Goal: Information Seeking & Learning: Learn about a topic

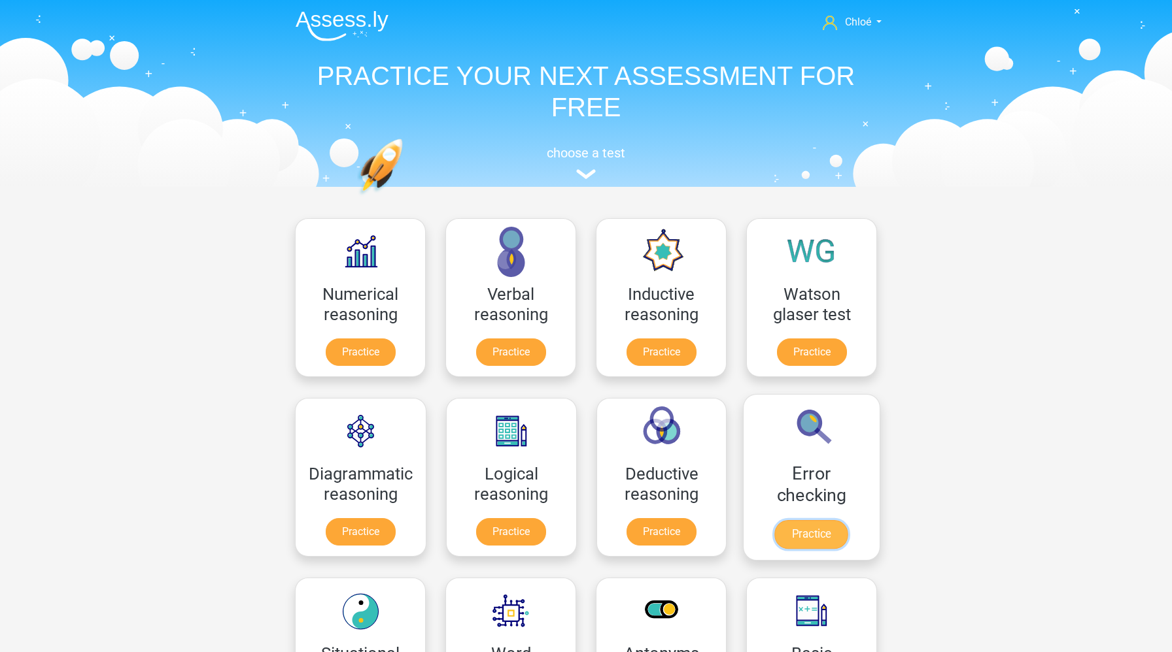
click at [811, 535] on link "Practice" at bounding box center [811, 534] width 73 height 29
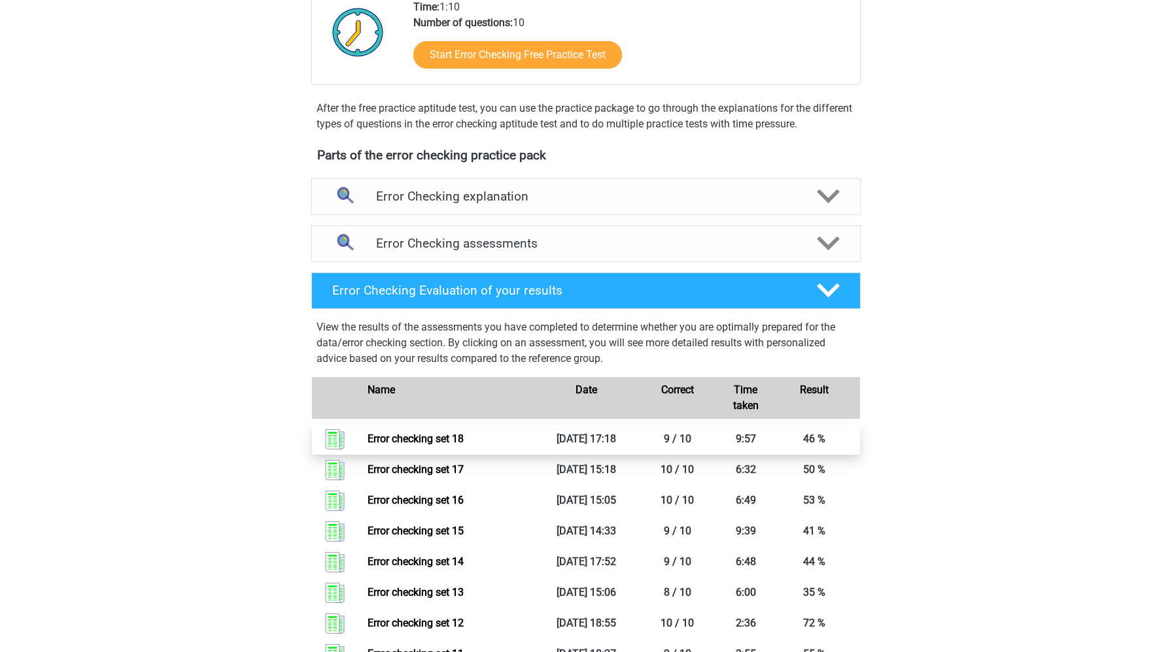
scroll to position [333, 0]
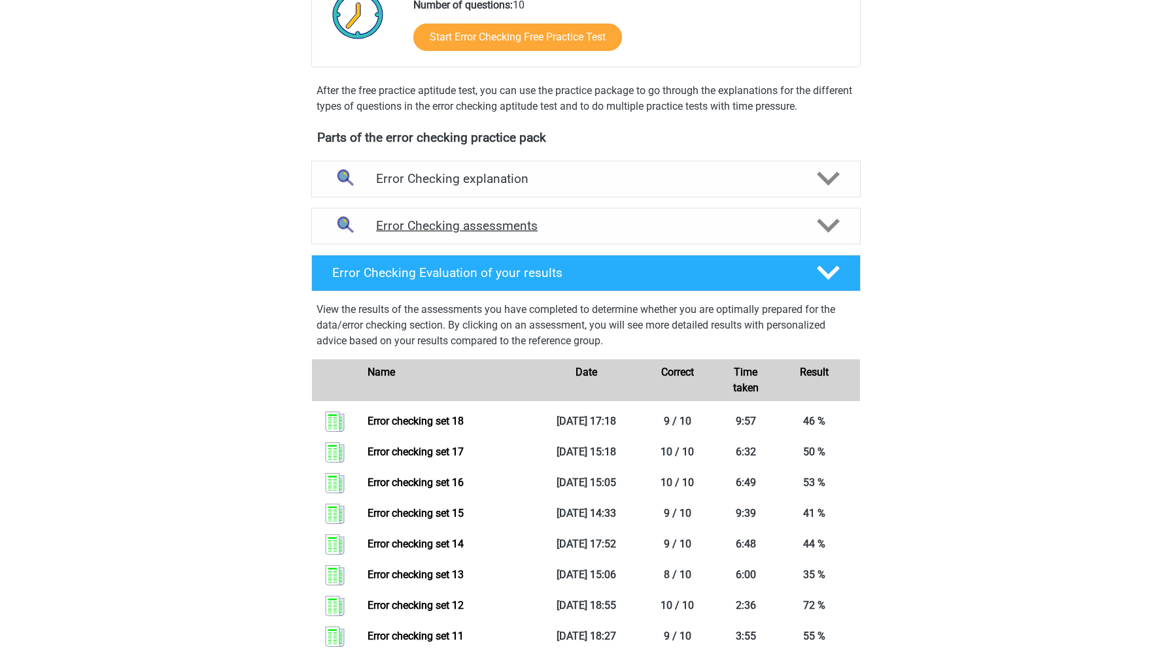
click at [705, 229] on h4 "Error Checking assessments" at bounding box center [586, 225] width 420 height 15
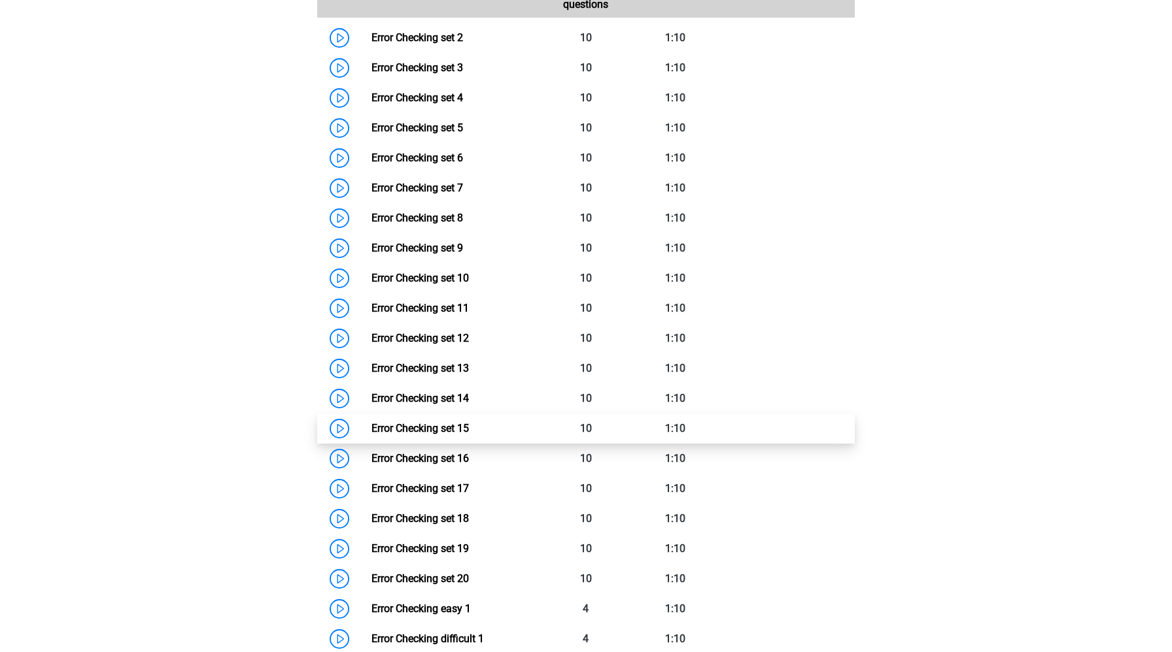
scroll to position [671, 0]
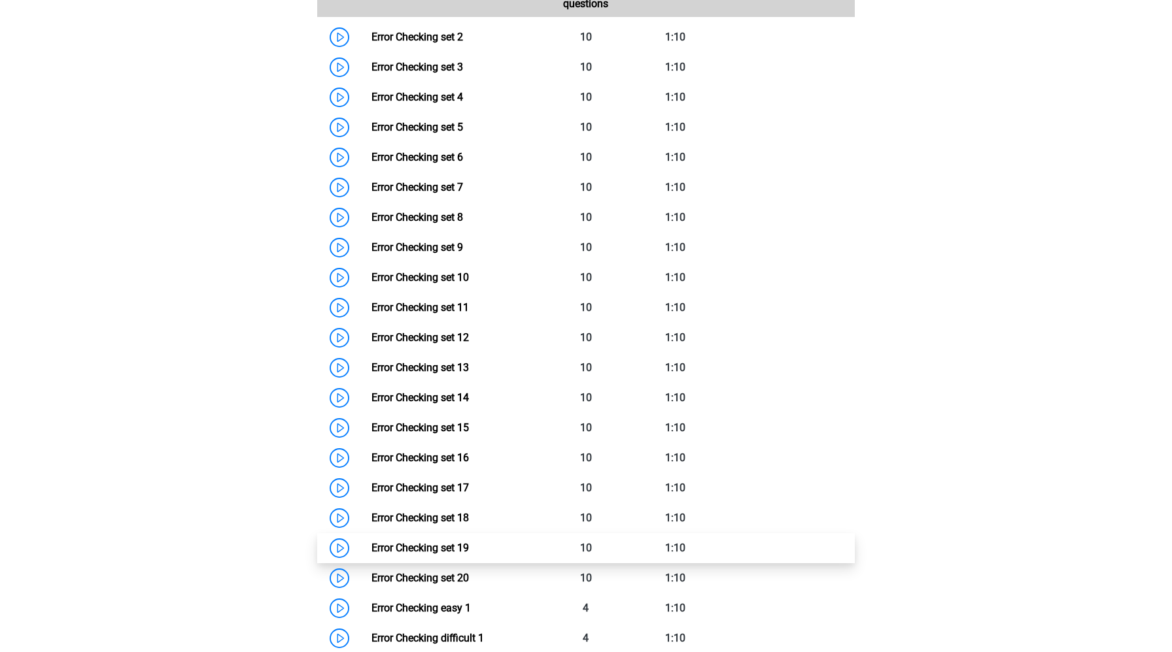
click at [371, 547] on link "Error Checking set 19" at bounding box center [419, 548] width 97 height 12
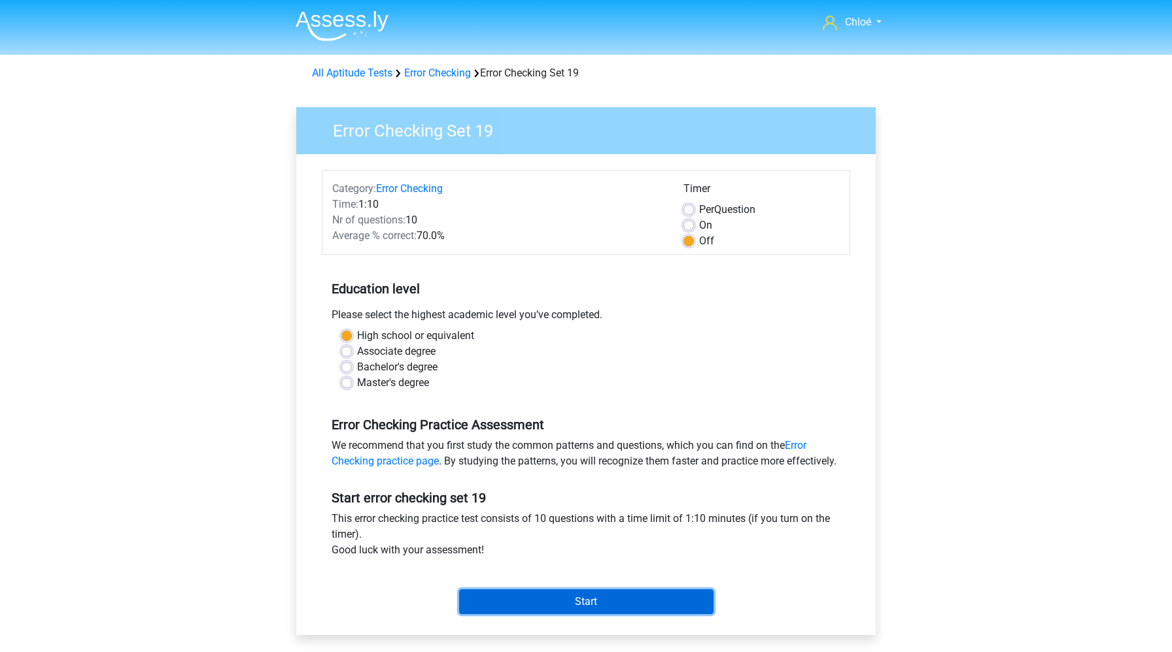
click at [573, 615] on input "Start" at bounding box center [586, 602] width 254 height 25
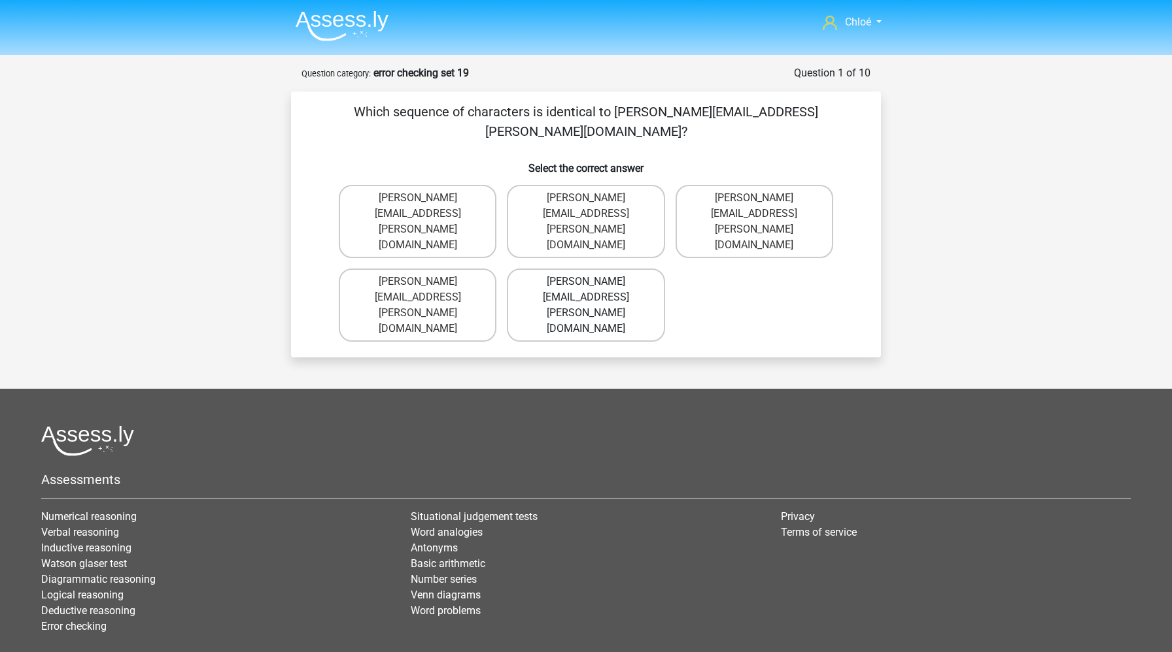
click at [526, 269] on label "[PERSON_NAME][EMAIL_ADDRESS][PERSON_NAME][DOMAIN_NAME]" at bounding box center [586, 305] width 158 height 73
click at [586, 282] on input "[PERSON_NAME][EMAIL_ADDRESS][PERSON_NAME][DOMAIN_NAME]" at bounding box center [590, 286] width 8 height 8
radio input "true"
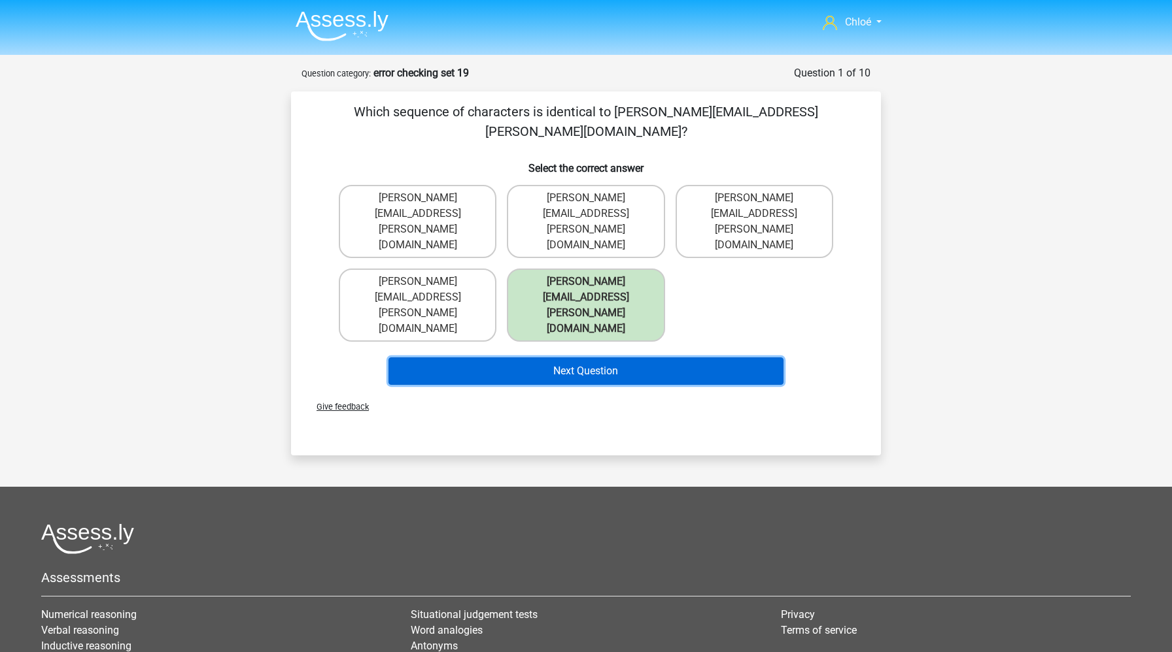
click at [539, 358] on button "Next Question" at bounding box center [586, 371] width 396 height 27
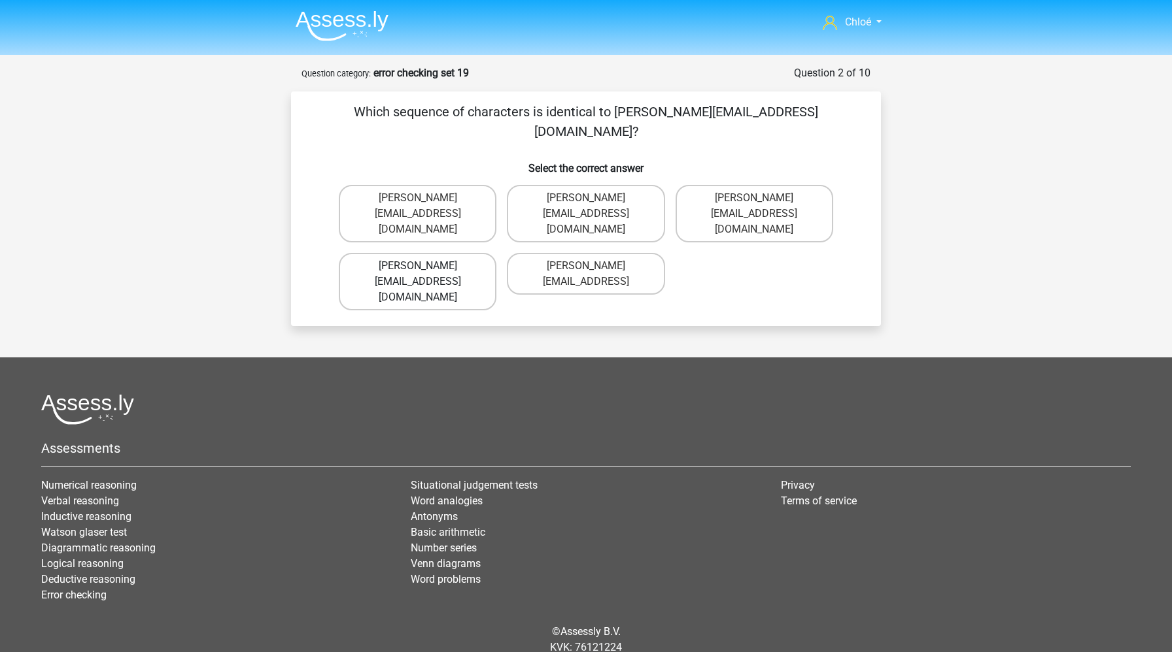
click at [430, 253] on label "Emily-Land@email.com" at bounding box center [418, 282] width 158 height 58
click at [426, 266] on input "Emily-Land@email.com" at bounding box center [422, 270] width 8 height 8
radio input "true"
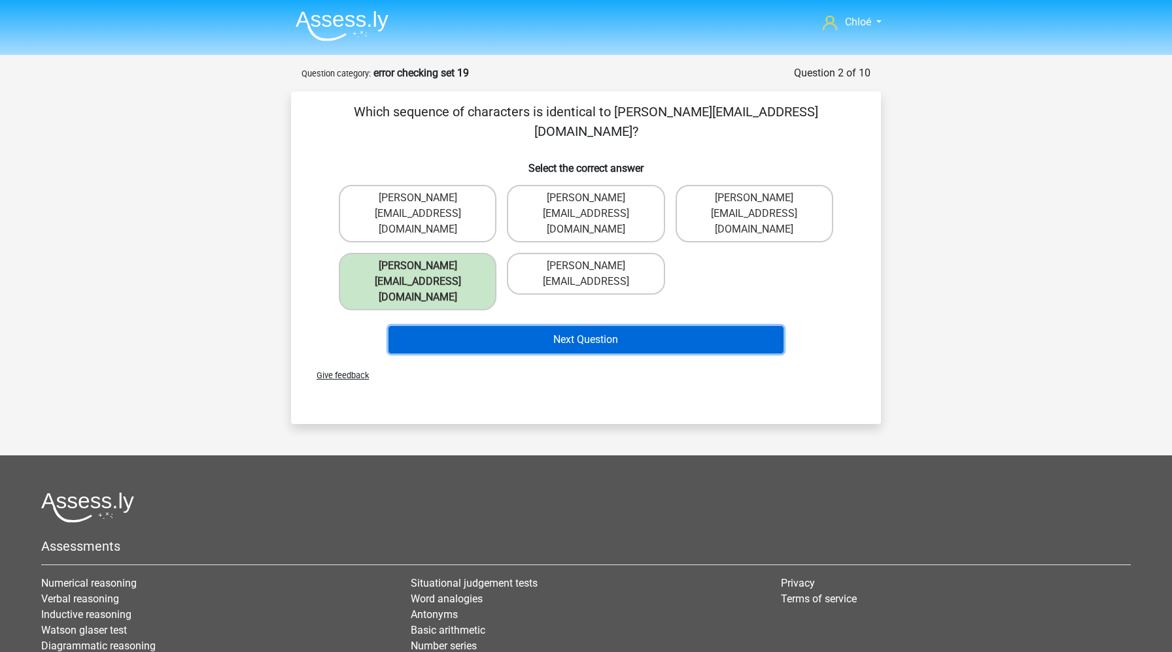
click at [443, 326] on button "Next Question" at bounding box center [586, 339] width 396 height 27
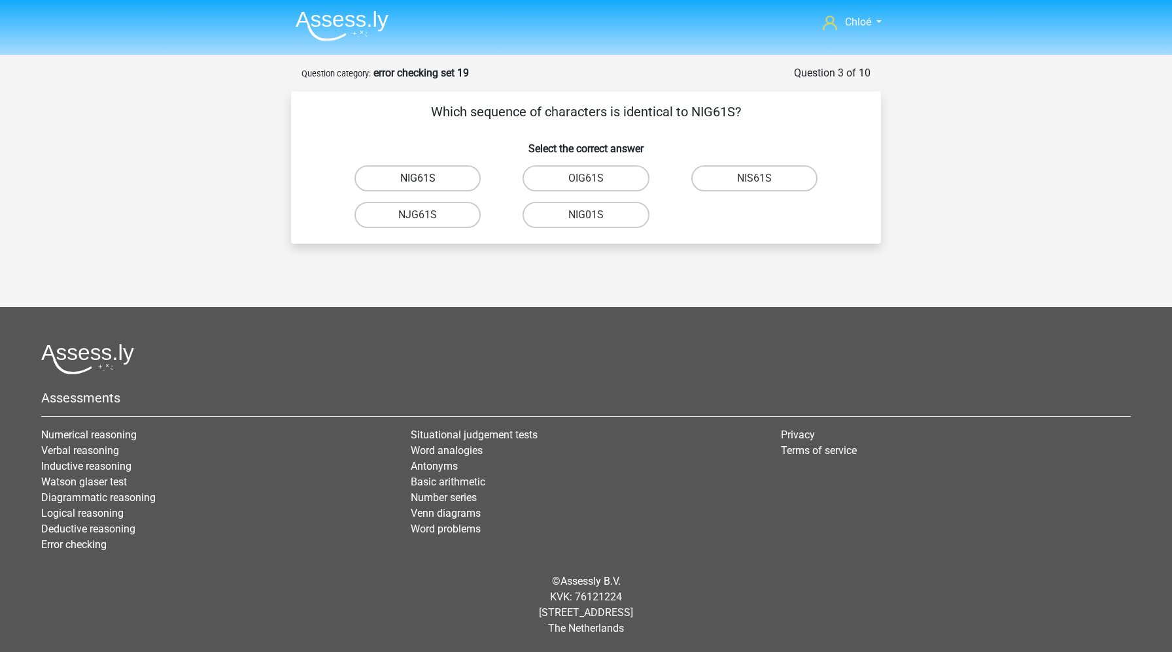
click at [434, 182] on label "NIG61S" at bounding box center [417, 178] width 126 height 26
click at [426, 182] on input "NIG61S" at bounding box center [422, 182] width 8 height 8
radio input "true"
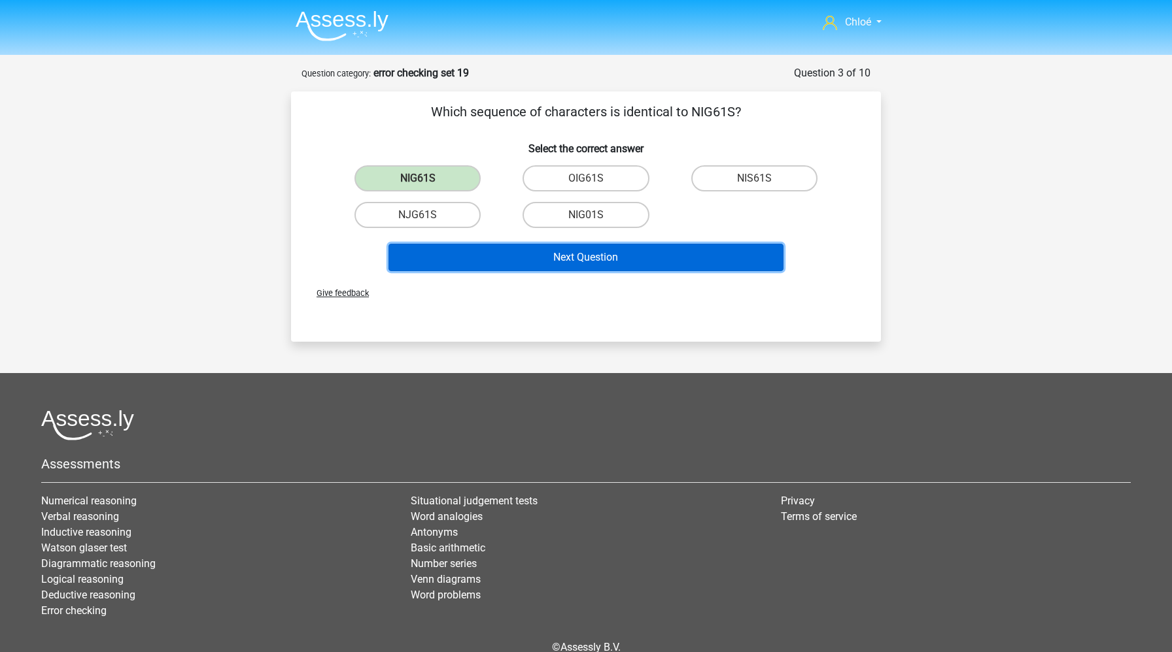
click at [441, 260] on button "Next Question" at bounding box center [586, 257] width 396 height 27
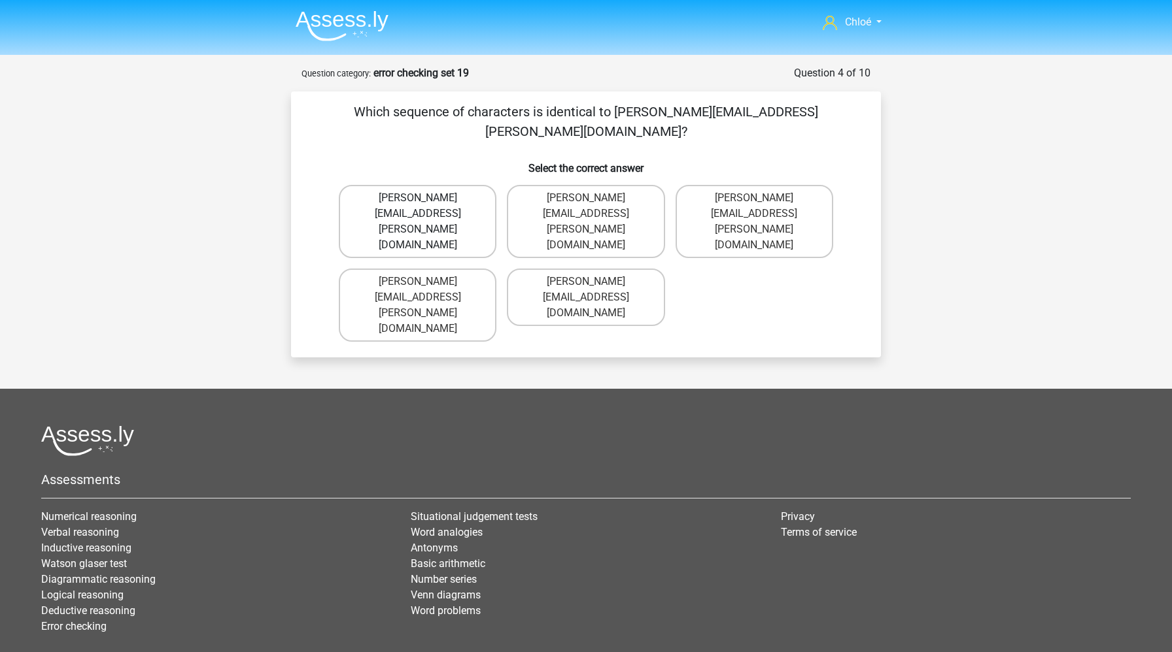
click at [401, 185] on label "Robert.Sadler@jointmail.com.uk" at bounding box center [418, 221] width 158 height 73
click at [418, 198] on input "Robert.Sadler@jointmail.com.uk" at bounding box center [422, 202] width 8 height 8
radio input "true"
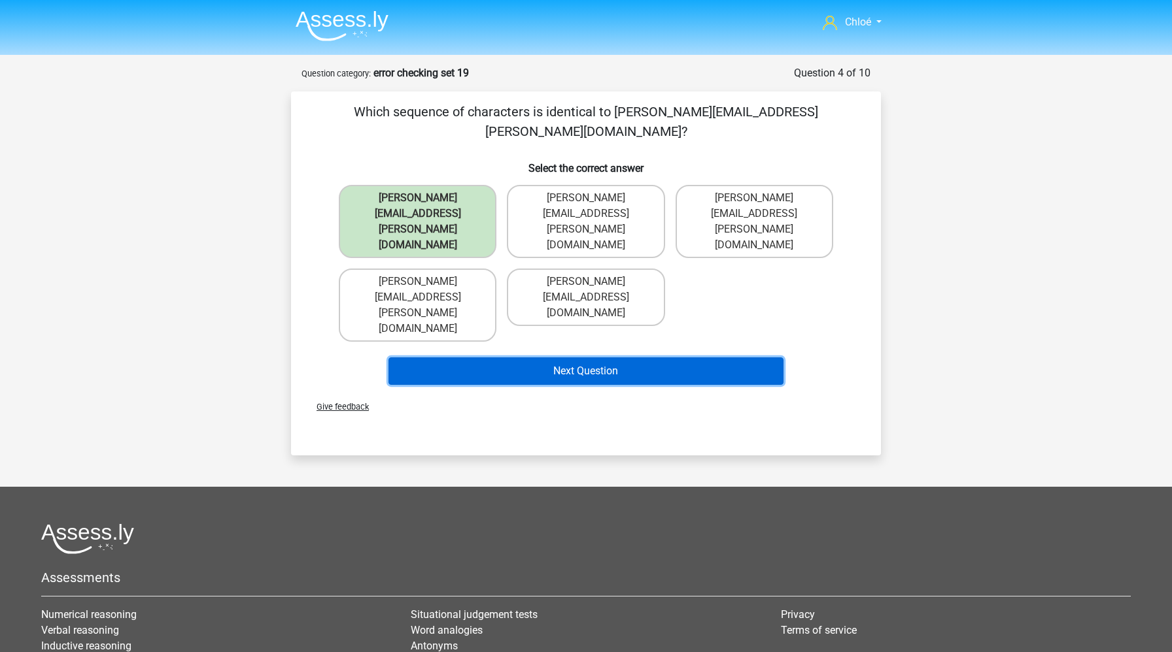
click at [447, 358] on button "Next Question" at bounding box center [586, 371] width 396 height 27
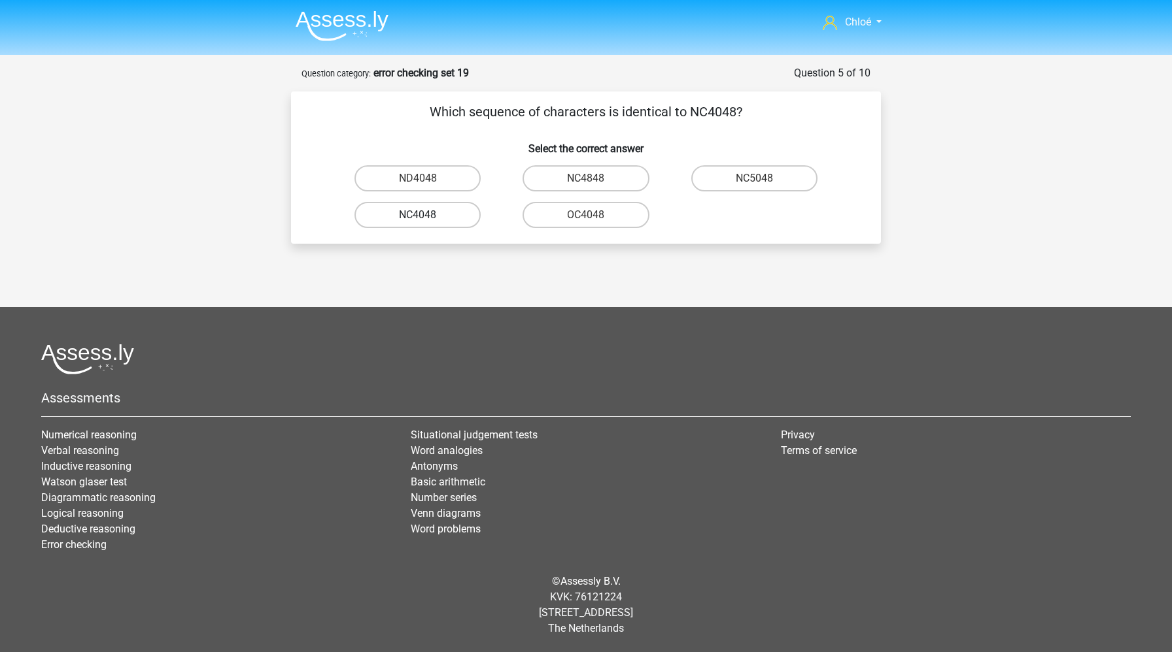
click at [457, 219] on label "NC4048" at bounding box center [417, 215] width 126 height 26
click at [426, 219] on input "NC4048" at bounding box center [422, 219] width 8 height 8
radio input "true"
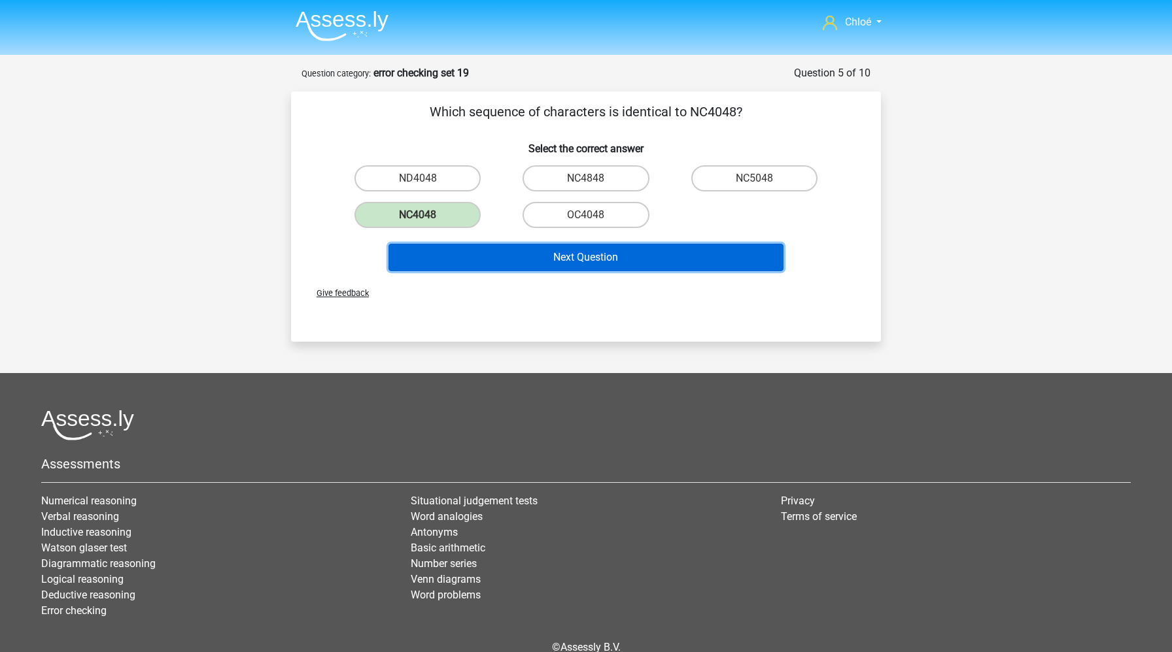
click at [575, 256] on button "Next Question" at bounding box center [586, 257] width 396 height 27
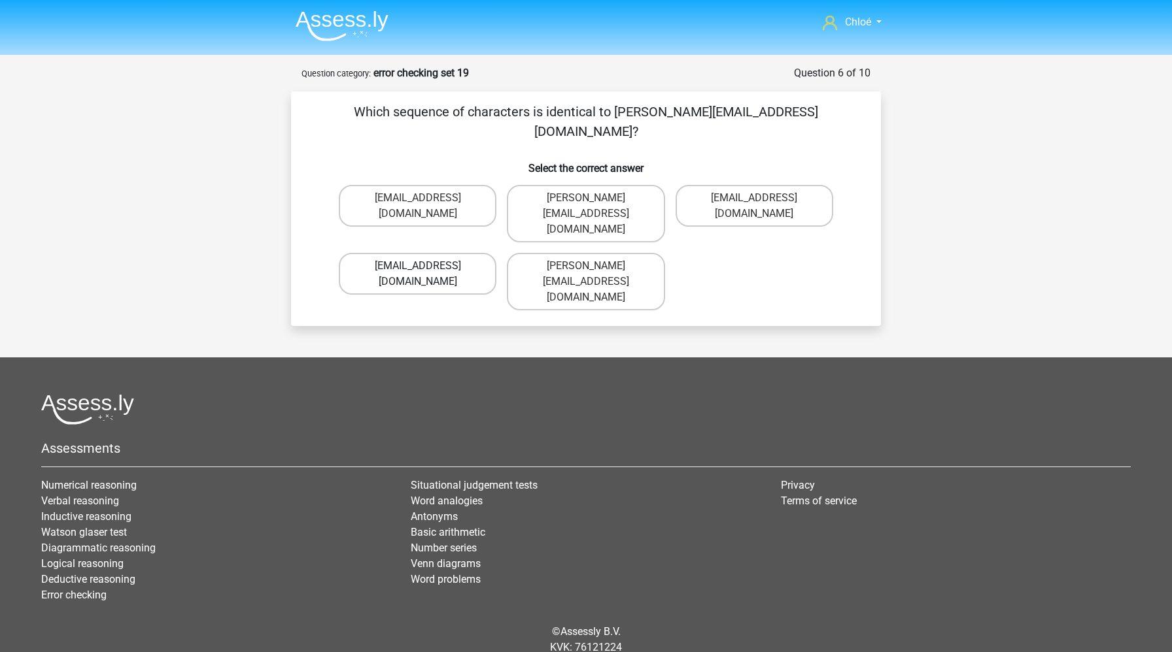
click at [414, 253] on label "Henry_Grey@memail.com.co" at bounding box center [418, 274] width 158 height 42
click at [418, 266] on input "Henry_Grey@memail.com.co" at bounding box center [422, 270] width 8 height 8
radio input "true"
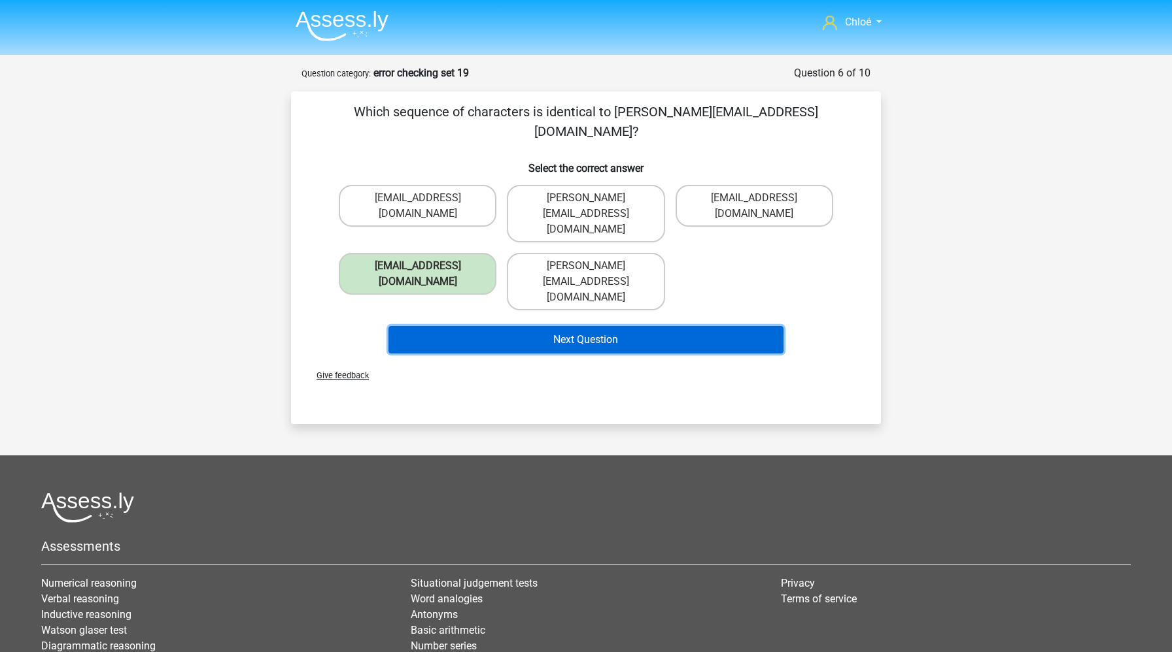
click at [444, 326] on button "Next Question" at bounding box center [586, 339] width 396 height 27
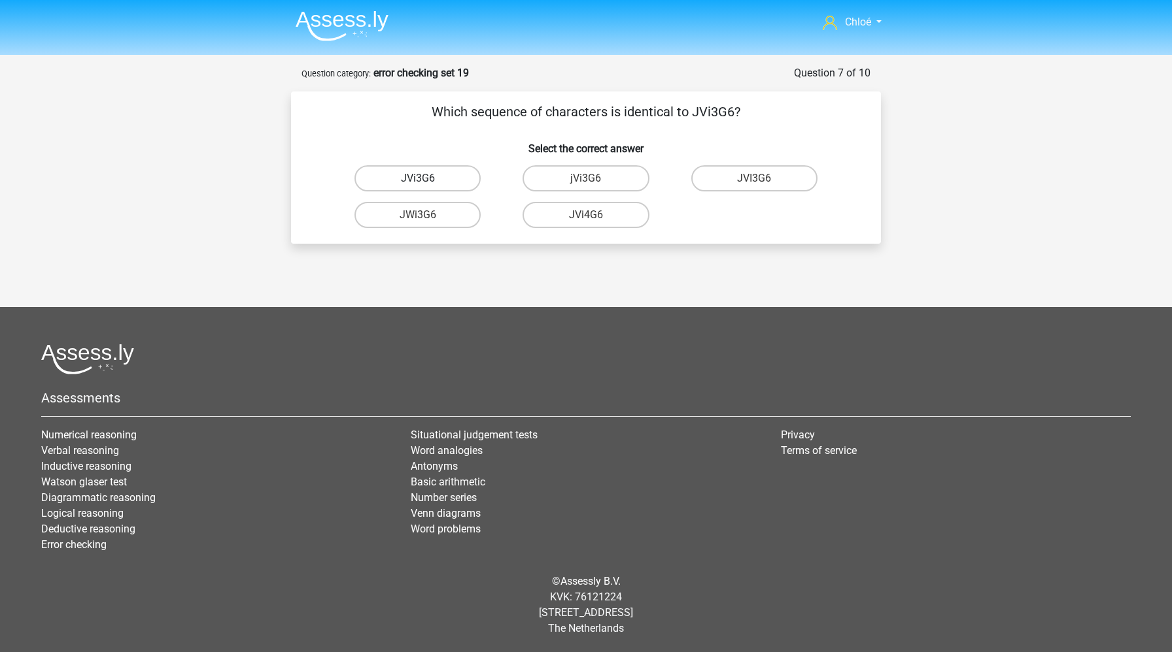
click at [431, 182] on label "JVi3G6" at bounding box center [417, 178] width 126 height 26
click at [426, 182] on input "JVi3G6" at bounding box center [422, 182] width 8 height 8
radio input "true"
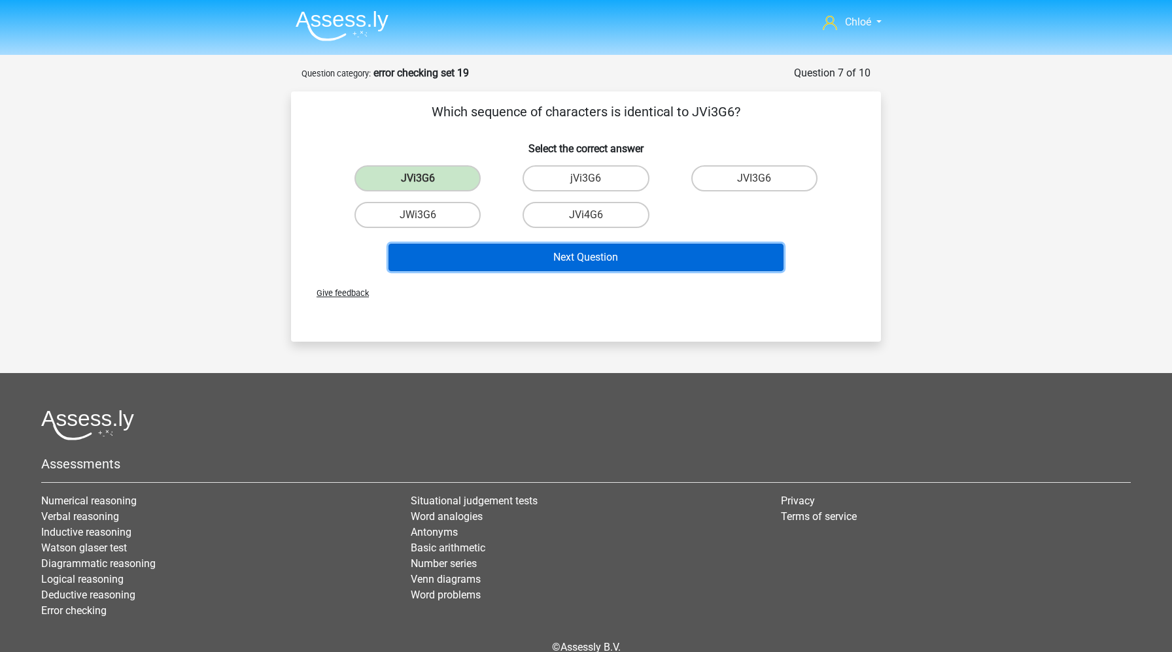
click at [492, 256] on button "Next Question" at bounding box center [586, 257] width 396 height 27
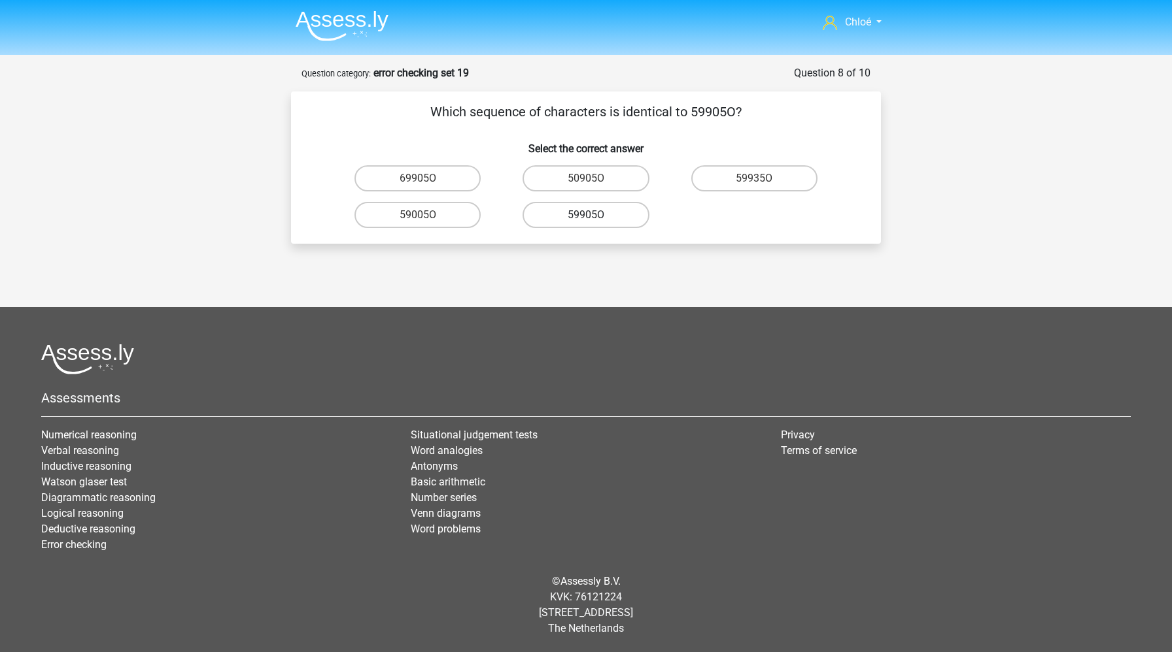
click at [558, 222] on label "59905O" at bounding box center [585, 215] width 126 height 26
click at [586, 222] on input "59905O" at bounding box center [590, 219] width 8 height 8
radio input "true"
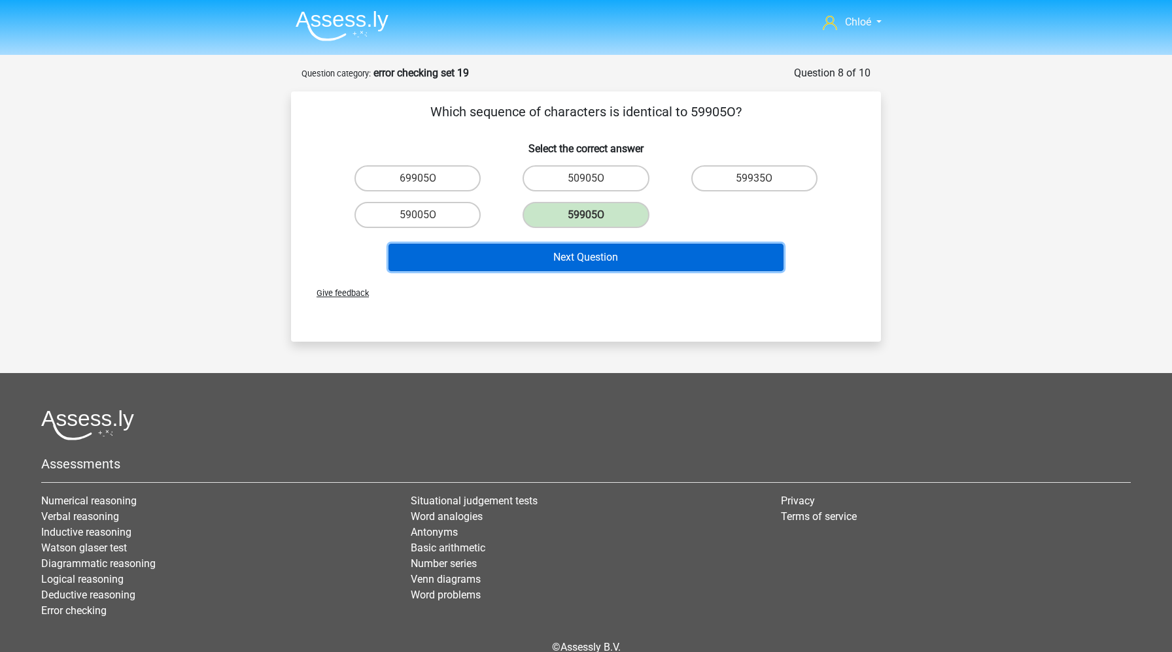
click at [560, 255] on button "Next Question" at bounding box center [586, 257] width 396 height 27
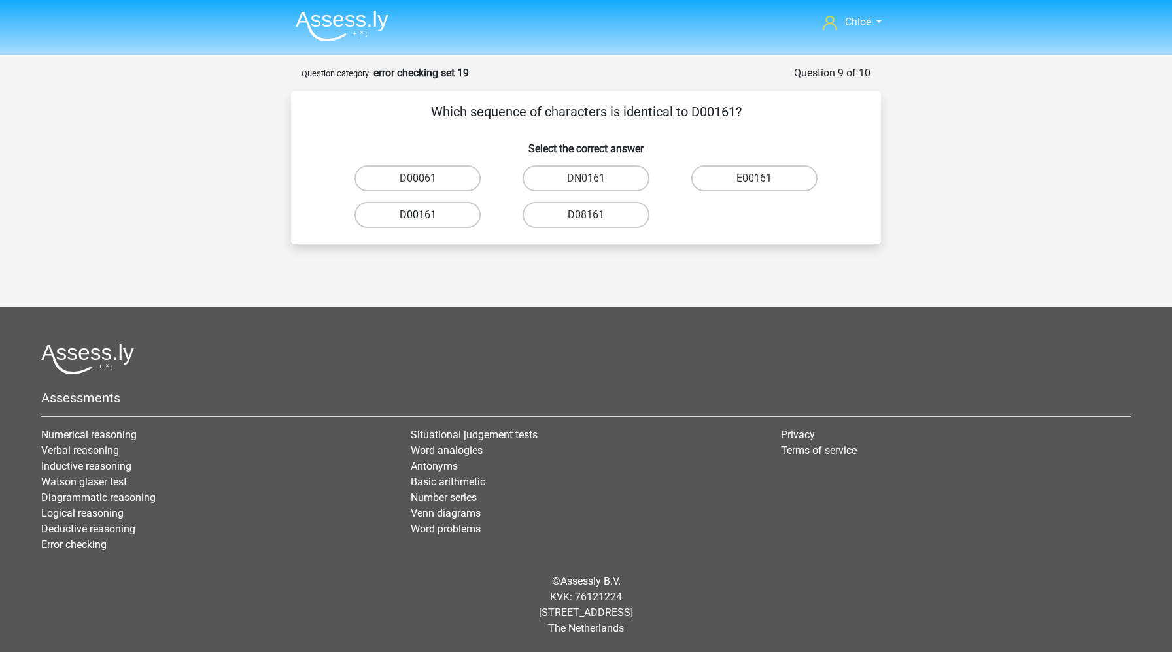
click at [426, 211] on label "D00161" at bounding box center [417, 215] width 126 height 26
click at [426, 215] on input "D00161" at bounding box center [422, 219] width 8 height 8
radio input "true"
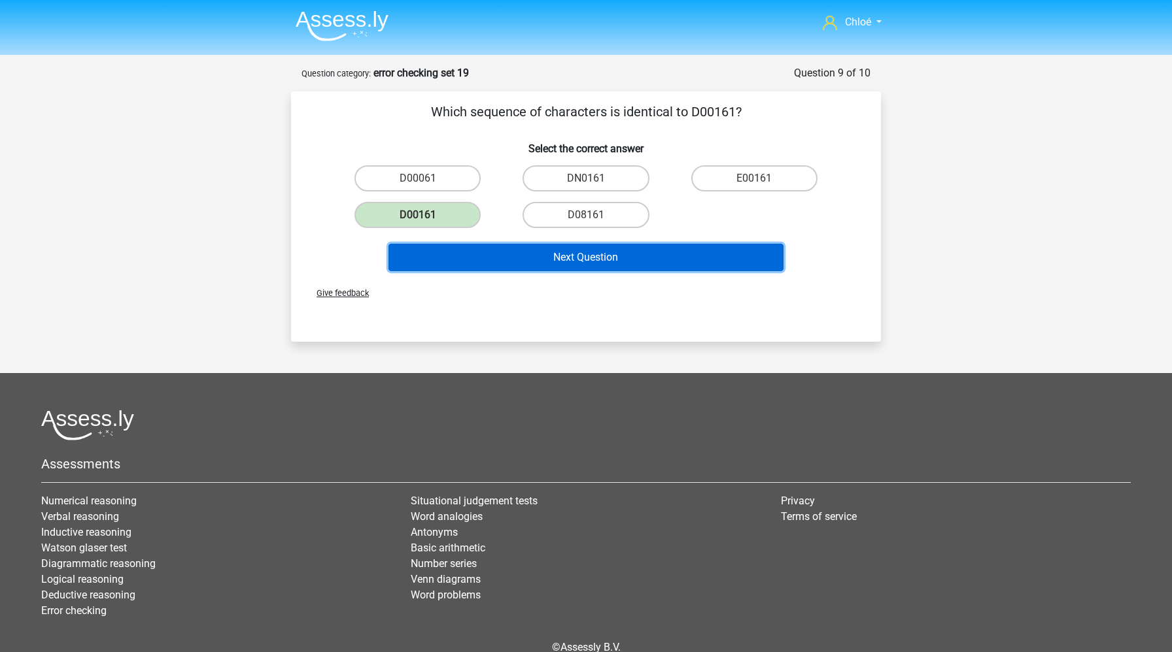
click at [560, 256] on button "Next Question" at bounding box center [586, 257] width 396 height 27
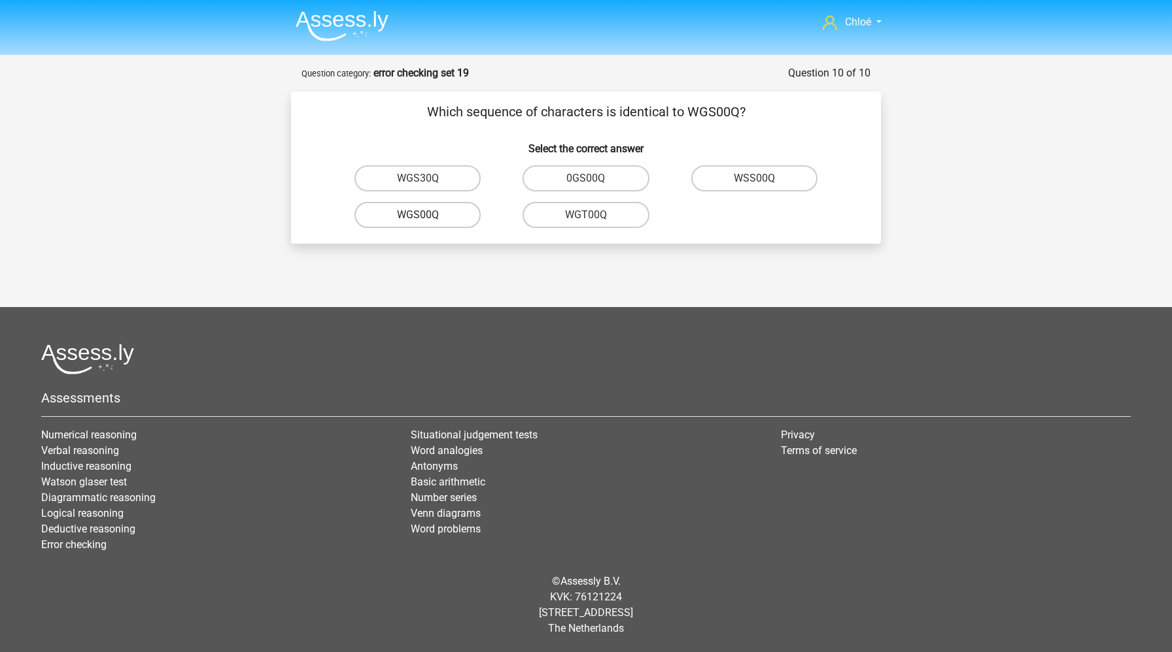
click at [428, 218] on label "WGS00Q" at bounding box center [417, 215] width 126 height 26
click at [426, 218] on input "WGS00Q" at bounding box center [422, 219] width 8 height 8
radio input "true"
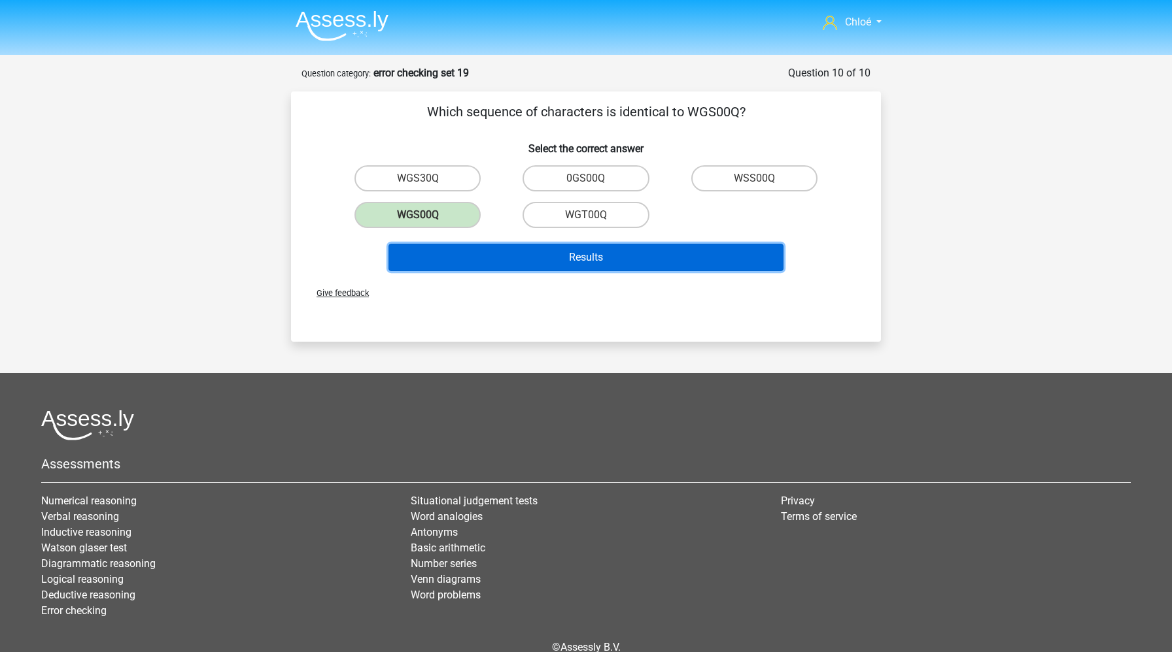
click at [451, 259] on button "Results" at bounding box center [586, 257] width 396 height 27
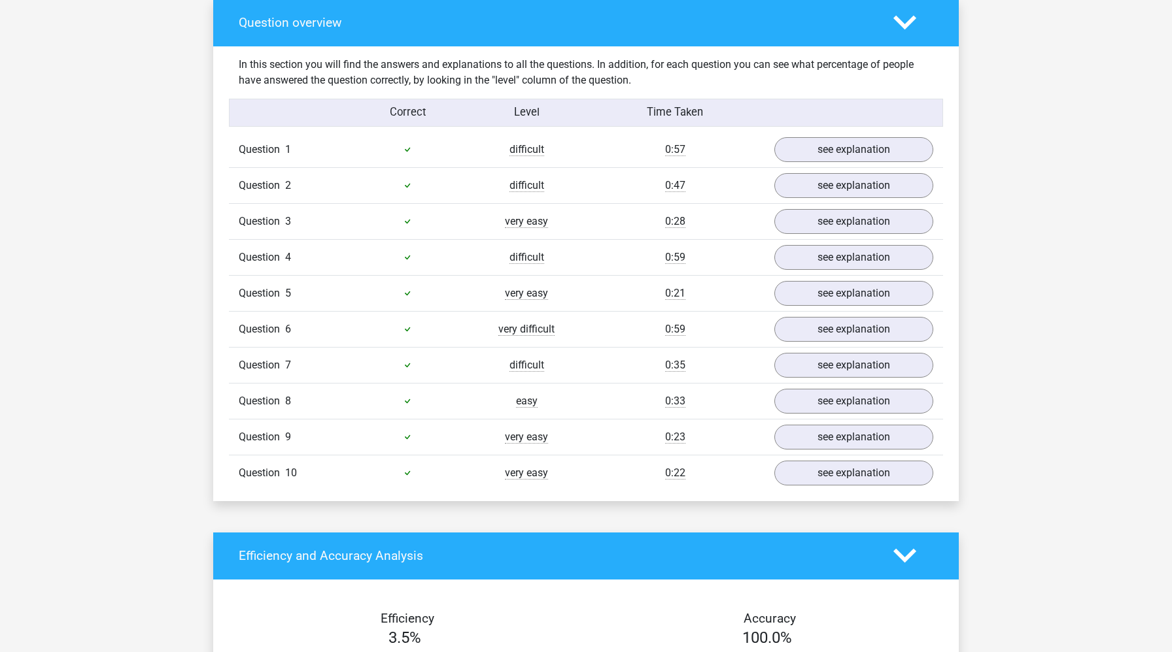
scroll to position [819, 0]
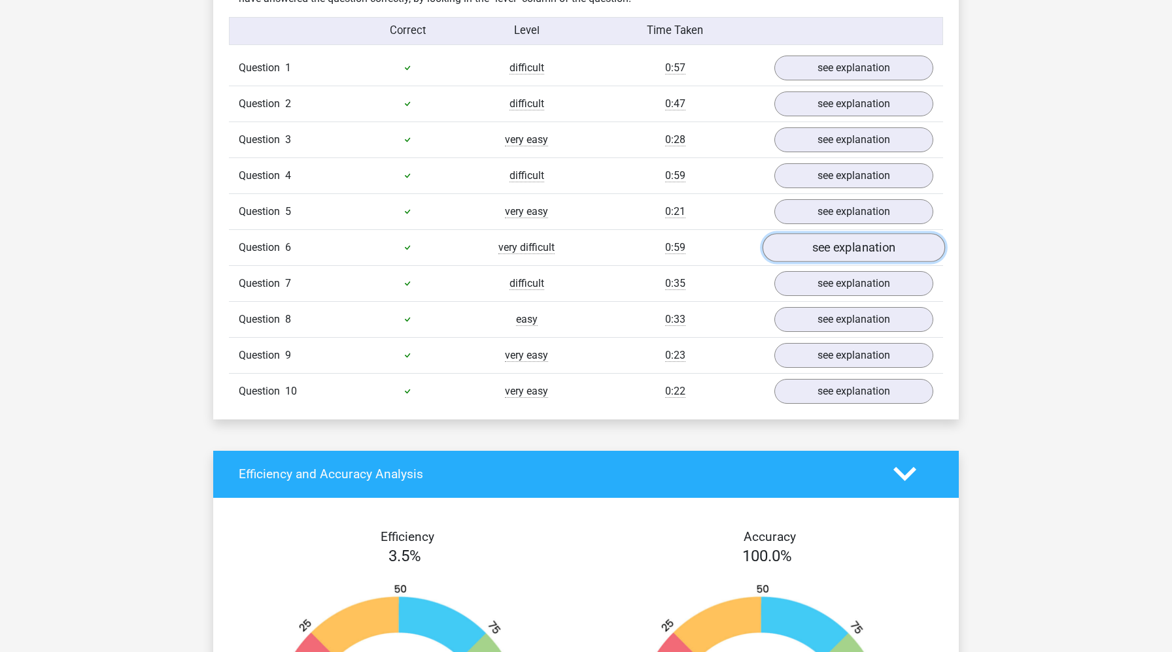
click at [811, 250] on link "see explanation" at bounding box center [853, 247] width 182 height 29
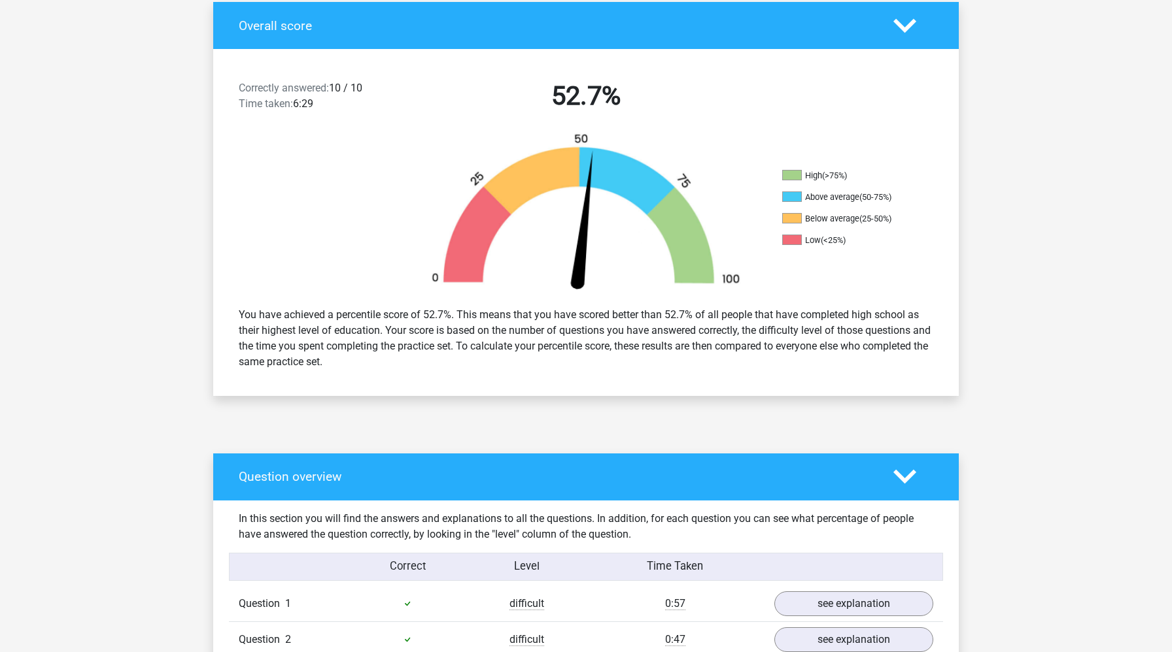
scroll to position [0, 0]
